Goal: Answer question/provide support: Share knowledge or assist other users

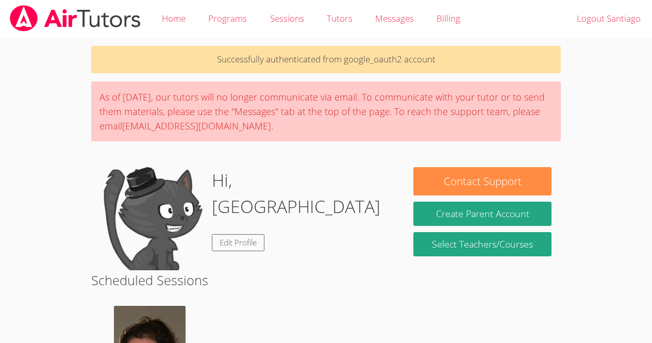
scroll to position [135, 0]
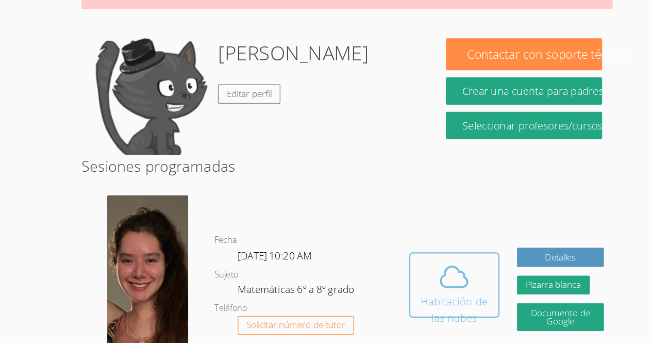
click at [408, 250] on icon at bounding box center [420, 257] width 29 height 29
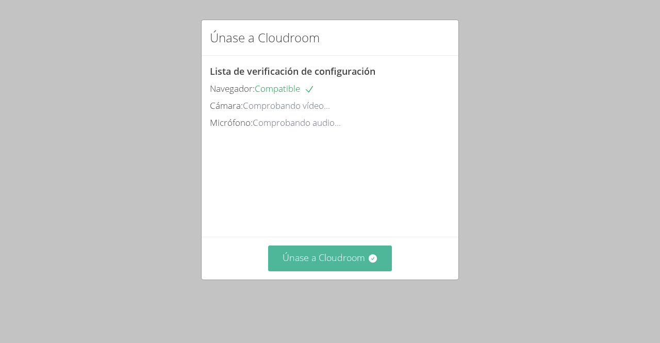
click at [321, 263] on font "Únase a Cloudroom" at bounding box center [323, 257] width 82 height 12
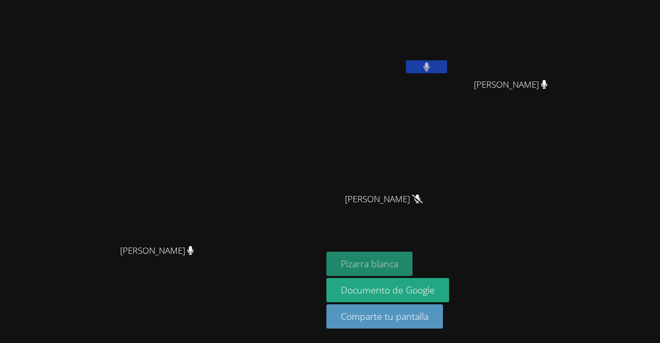
click at [398, 270] on font "Pizarra blanca" at bounding box center [369, 263] width 57 height 12
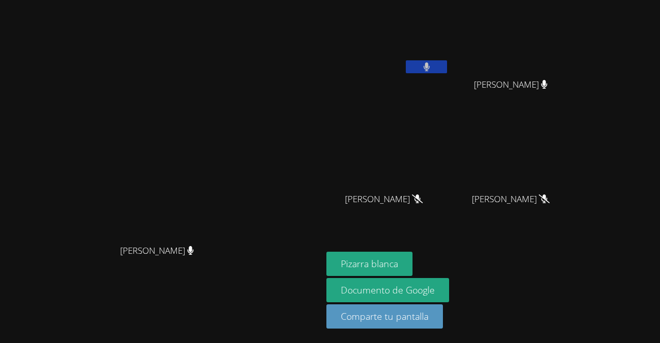
click at [447, 71] on button at bounding box center [426, 66] width 41 height 13
click at [447, 66] on button at bounding box center [426, 66] width 41 height 13
click at [447, 62] on button at bounding box center [426, 66] width 41 height 13
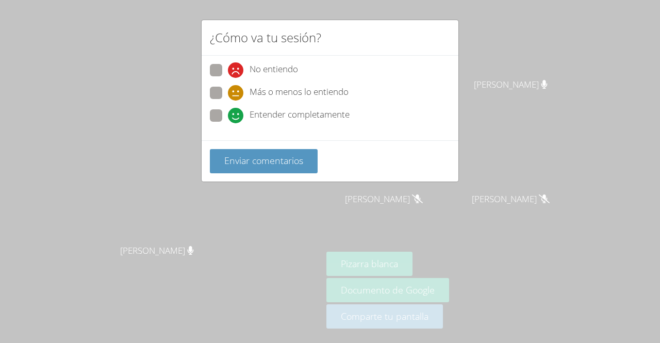
click at [233, 116] on icon at bounding box center [235, 115] width 15 height 15
click at [233, 116] on input "Entender completamente" at bounding box center [232, 113] width 9 height 9
radio input "true"
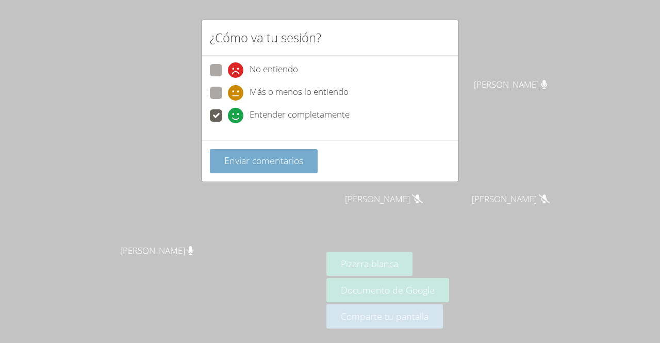
click at [241, 170] on button "Enviar comentarios" at bounding box center [264, 161] width 108 height 24
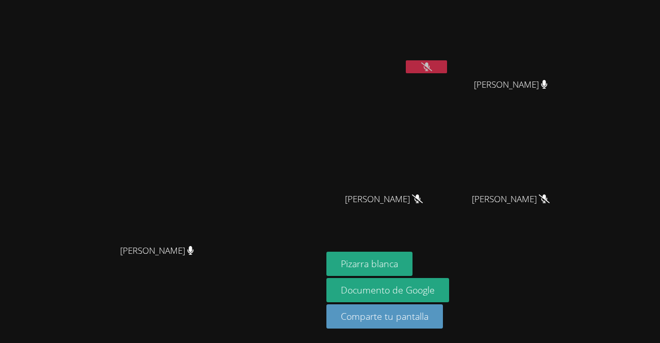
click at [447, 64] on button at bounding box center [426, 66] width 41 height 13
